Goal: Check status: Check status

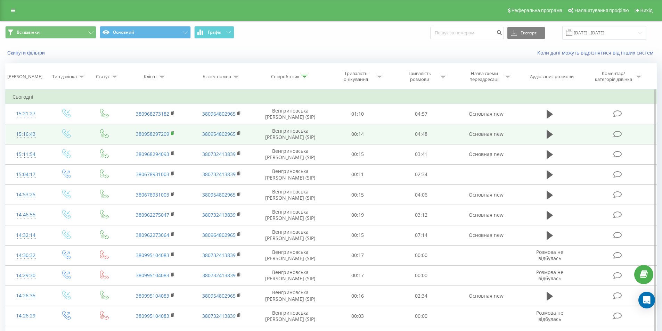
click at [175, 135] on icon at bounding box center [173, 133] width 4 height 5
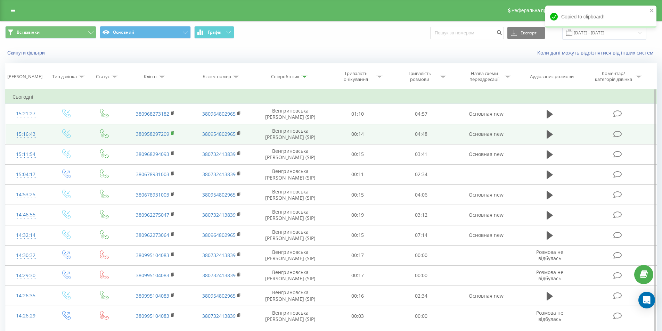
click at [174, 134] on icon at bounding box center [173, 132] width 2 height 3
click at [547, 136] on icon at bounding box center [550, 134] width 6 height 8
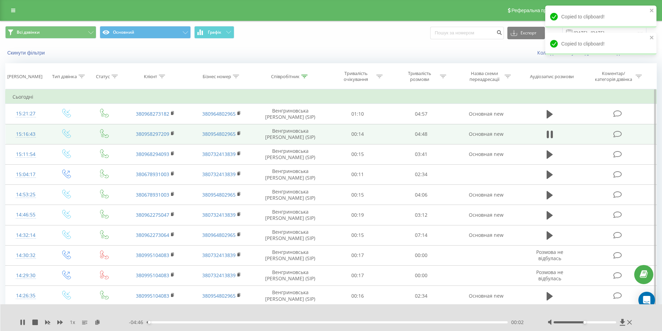
click at [483, 324] on div "- 04:46 00:02 00:02" at bounding box center [330, 322] width 402 height 7
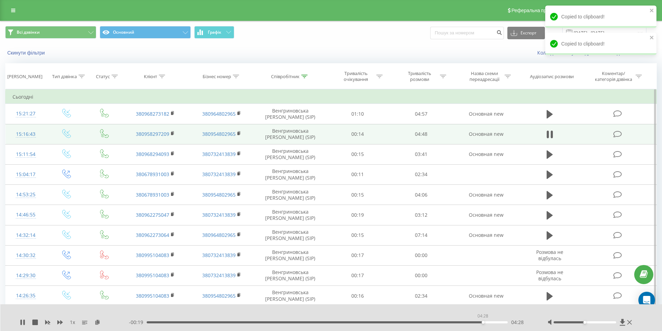
click at [483, 322] on div "04:28" at bounding box center [328, 323] width 362 height 2
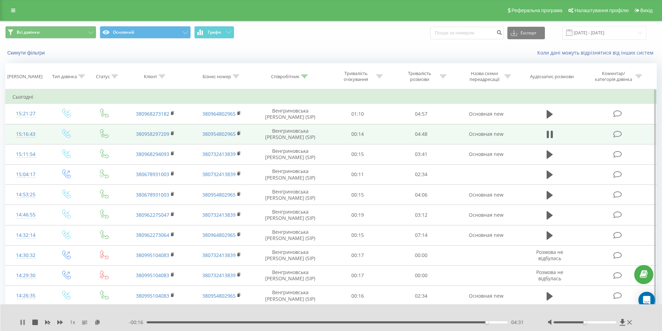
click at [20, 325] on icon at bounding box center [23, 323] width 6 height 6
